Goal: Navigation & Orientation: Find specific page/section

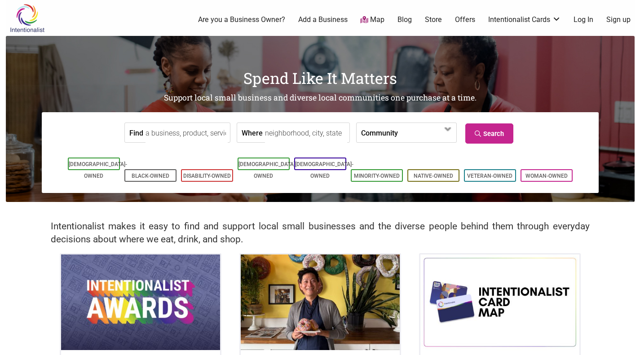
click at [369, 16] on link "Map" at bounding box center [372, 20] width 24 height 10
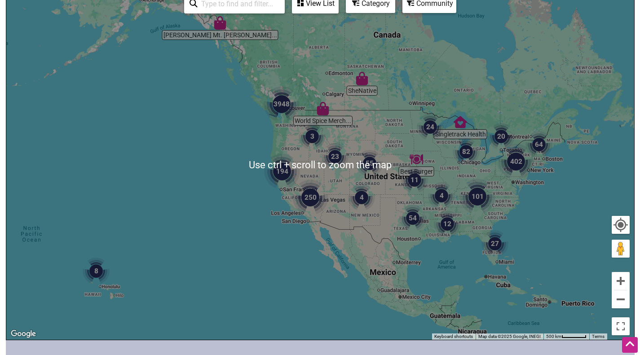
scroll to position [131, 0]
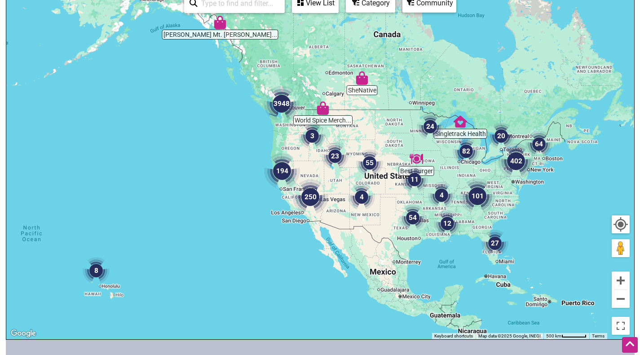
click at [583, 246] on div "To navigate, press the arrow keys." at bounding box center [320, 164] width 628 height 349
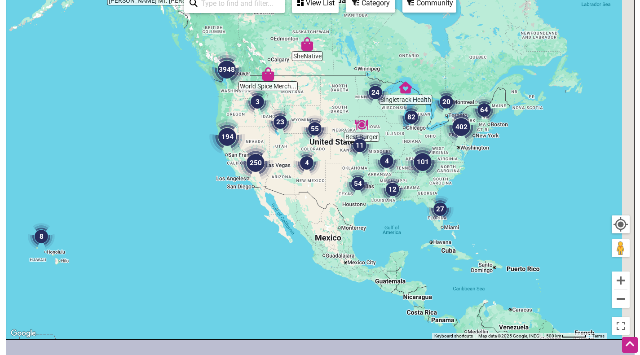
drag, startPoint x: 503, startPoint y: 210, endPoint x: 487, endPoint y: 196, distance: 21.3
click at [487, 196] on div "To navigate, press the arrow keys." at bounding box center [320, 164] width 628 height 349
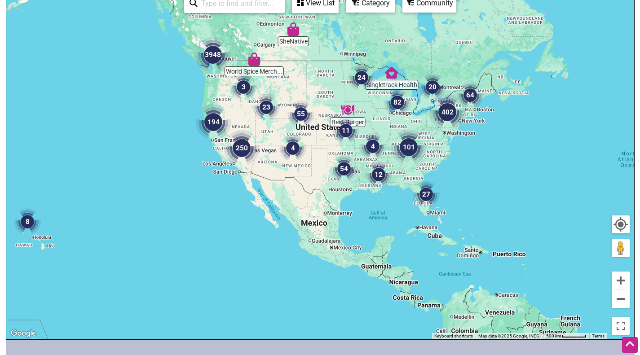
click at [337, 132] on div "To navigate, press the arrow keys." at bounding box center [320, 164] width 628 height 349
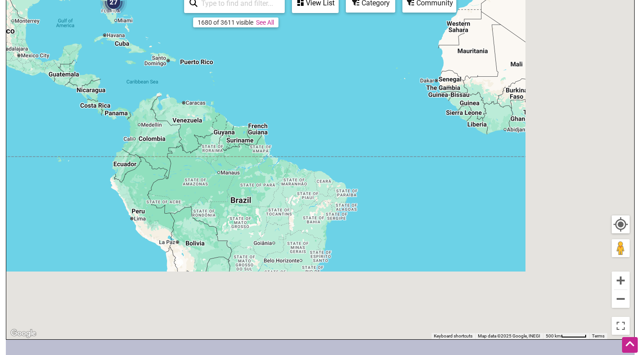
drag, startPoint x: 451, startPoint y: 194, endPoint x: 316, endPoint y: 84, distance: 174.6
click at [316, 84] on div "To navigate, press the arrow keys." at bounding box center [320, 164] width 628 height 349
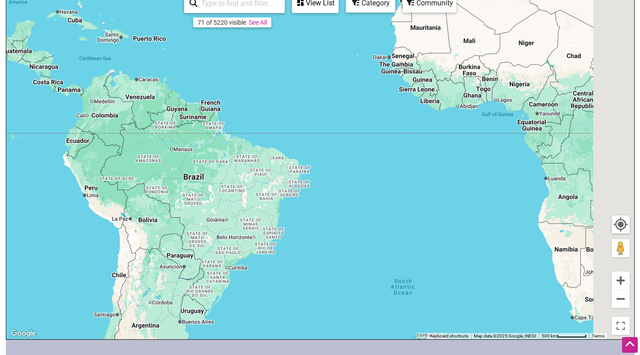
drag, startPoint x: 432, startPoint y: 182, endPoint x: 244, endPoint y: 49, distance: 229.7
click at [244, 49] on div "To navigate, press the arrow keys." at bounding box center [320, 164] width 628 height 349
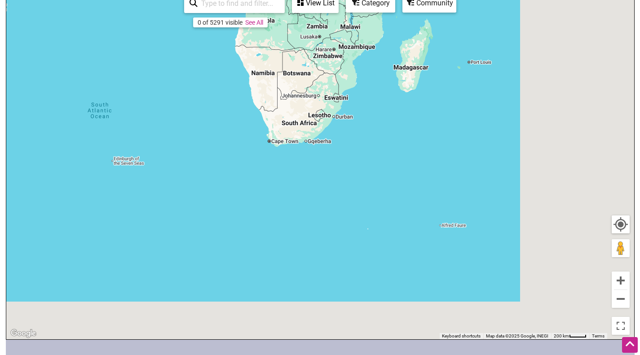
drag, startPoint x: 379, startPoint y: 135, endPoint x: 210, endPoint y: 82, distance: 177.4
click at [210, 82] on div "To navigate, press the arrow keys." at bounding box center [320, 164] width 628 height 349
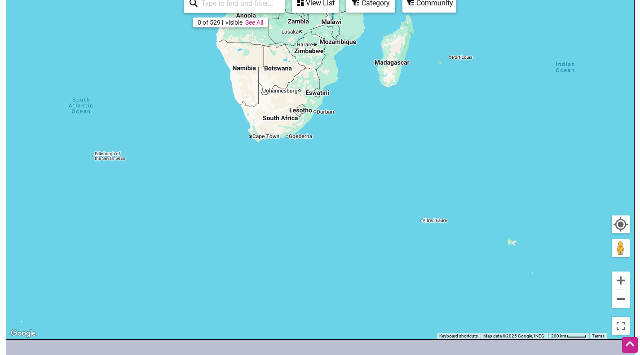
drag, startPoint x: 401, startPoint y: 159, endPoint x: 238, endPoint y: 94, distance: 175.8
click at [238, 94] on div "To navigate, press the arrow keys." at bounding box center [320, 164] width 628 height 349
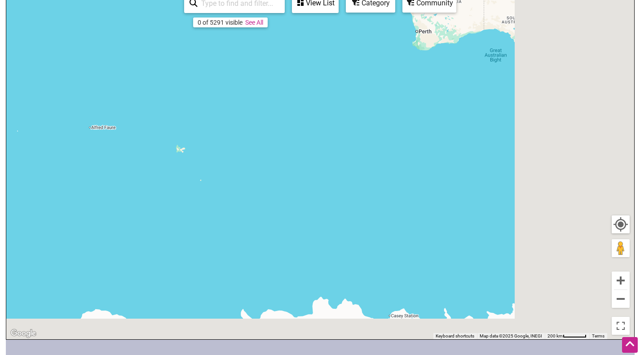
drag, startPoint x: 375, startPoint y: 167, endPoint x: 165, endPoint y: 132, distance: 213.4
click at [165, 132] on div "To navigate, press the arrow keys." at bounding box center [320, 164] width 628 height 349
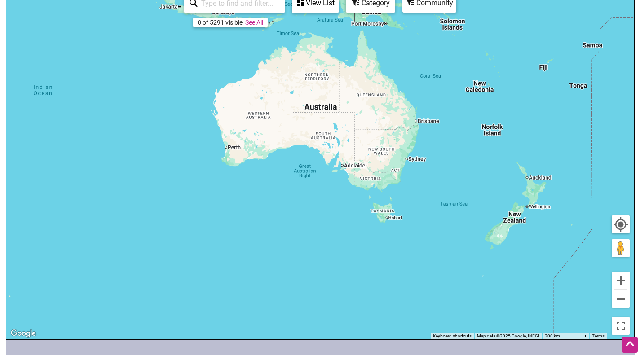
drag, startPoint x: 344, startPoint y: 51, endPoint x: 158, endPoint y: 174, distance: 223.3
click at [158, 174] on div "To navigate, press the arrow keys." at bounding box center [320, 164] width 628 height 349
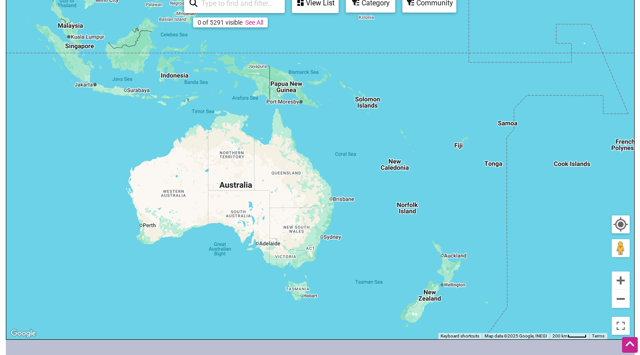
drag, startPoint x: 299, startPoint y: 196, endPoint x: 193, endPoint y: 270, distance: 129.0
click at [193, 270] on div "To navigate, press the arrow keys." at bounding box center [320, 164] width 628 height 349
